Goal: Task Accomplishment & Management: Use online tool/utility

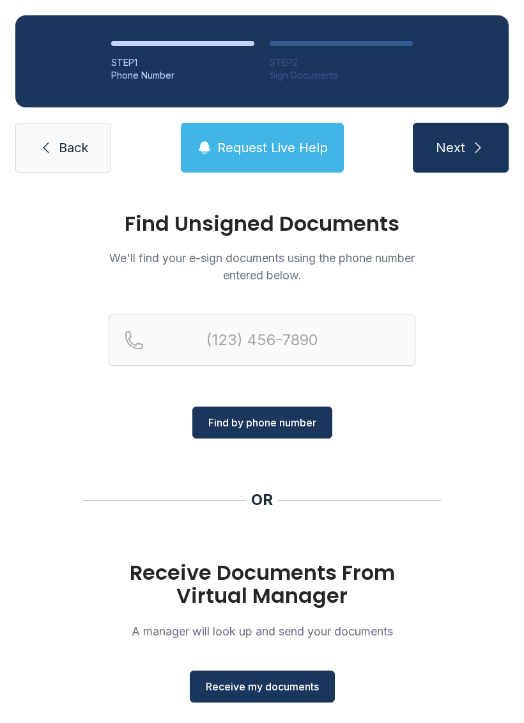
click at [468, 149] on button "Next" at bounding box center [461, 148] width 96 height 50
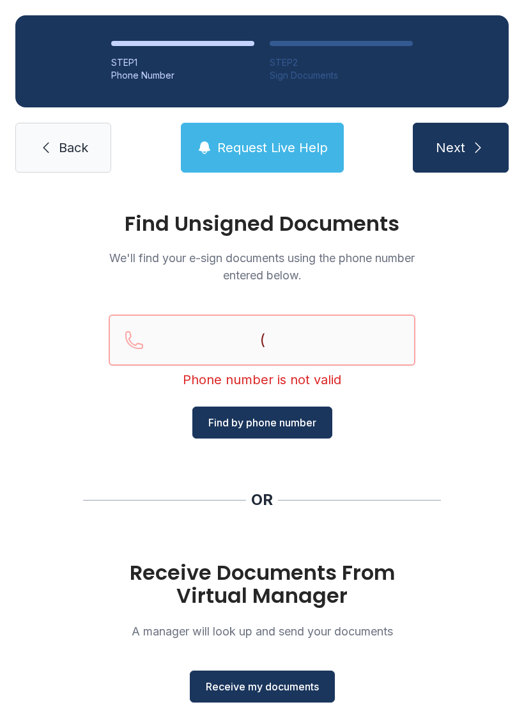
click at [160, 340] on input "(" at bounding box center [262, 340] width 307 height 51
click at [155, 345] on input "(" at bounding box center [262, 340] width 307 height 51
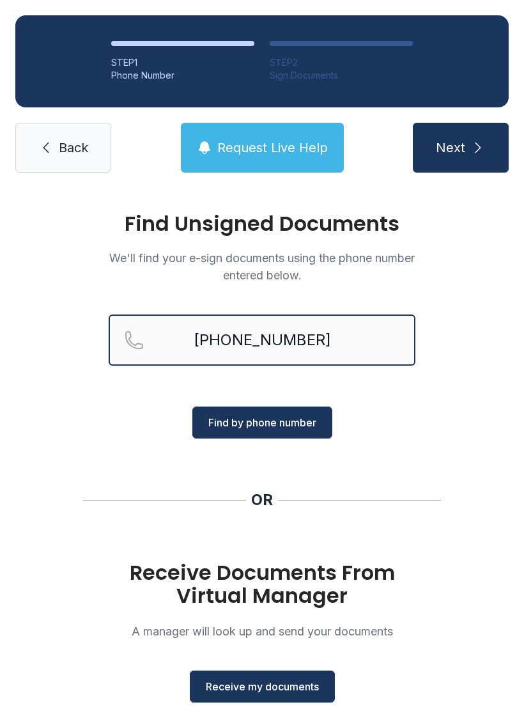
type input "[PHONE_NUMBER]"
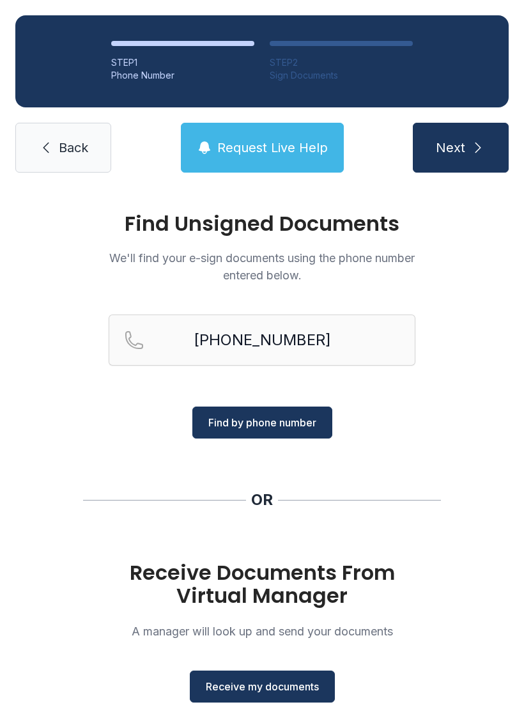
click at [307, 419] on span "Find by phone number" at bounding box center [262, 422] width 108 height 15
click at [319, 417] on button "Find by phone number" at bounding box center [262, 423] width 140 height 32
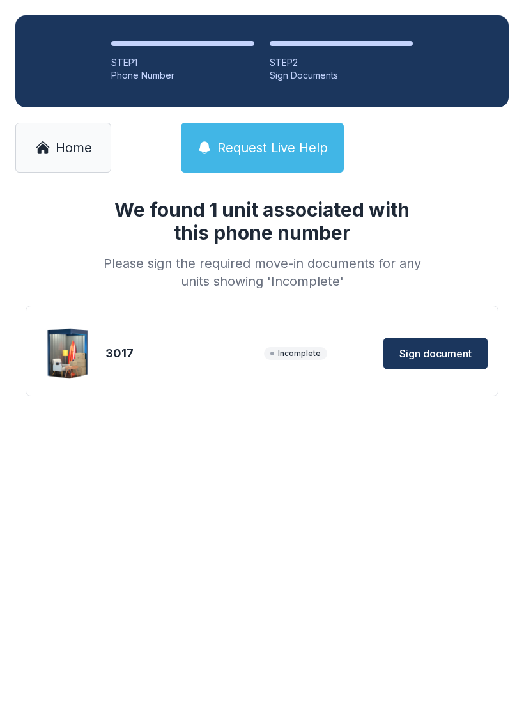
click at [432, 347] on span "Sign document" at bounding box center [436, 353] width 72 height 15
click at [310, 647] on main "We found 1 unit associated with this phone number Please sign the required move…" at bounding box center [262, 455] width 524 height 535
click at [332, 566] on main "We found 1 unit associated with this phone number Please sign the required move…" at bounding box center [262, 455] width 524 height 535
click at [293, 480] on main "We found 1 unit associated with this phone number Please sign the required move…" at bounding box center [262, 455] width 524 height 535
click at [302, 515] on main "We found 1 unit associated with this phone number Please sign the required move…" at bounding box center [262, 455] width 524 height 535
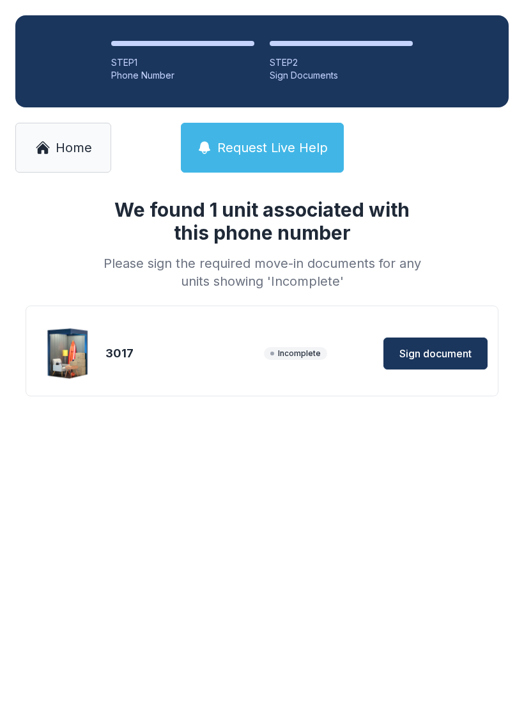
click at [511, 167] on div "STEP 1 Phone Number STEP 2 Sign Documents Home Request Live Help" at bounding box center [262, 94] width 524 height 188
click at [306, 510] on main "We found 1 unit associated with this phone number Please sign the required move…" at bounding box center [262, 455] width 524 height 535
